Goal: Information Seeking & Learning: Learn about a topic

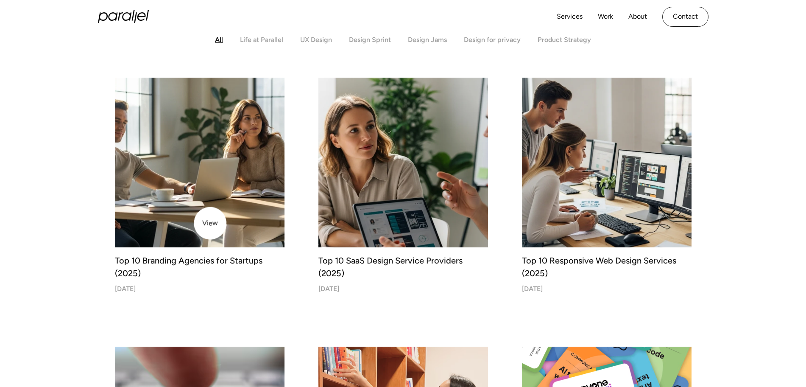
click at [210, 223] on img at bounding box center [200, 162] width 178 height 178
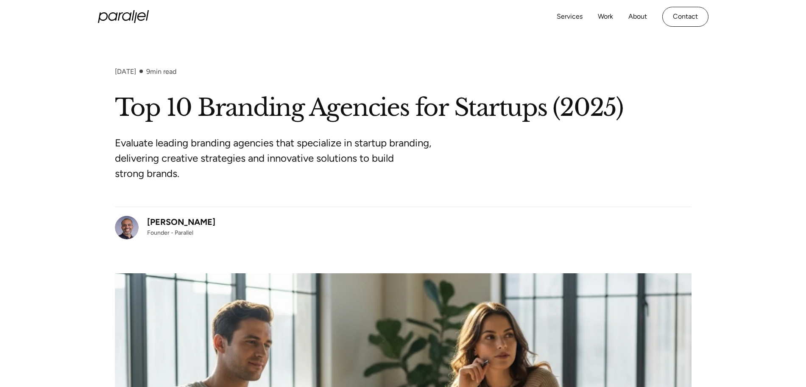
click at [214, 221] on div "Robin Dhanwani Founder - Parallel" at bounding box center [403, 223] width 577 height 33
drag, startPoint x: 214, startPoint y: 221, endPoint x: 148, endPoint y: 224, distance: 66.2
click at [148, 224] on div "Robin Dhanwani Founder - Parallel" at bounding box center [403, 223] width 577 height 33
copy div "Robin Dhanwani"
